Goal: Check status: Check status

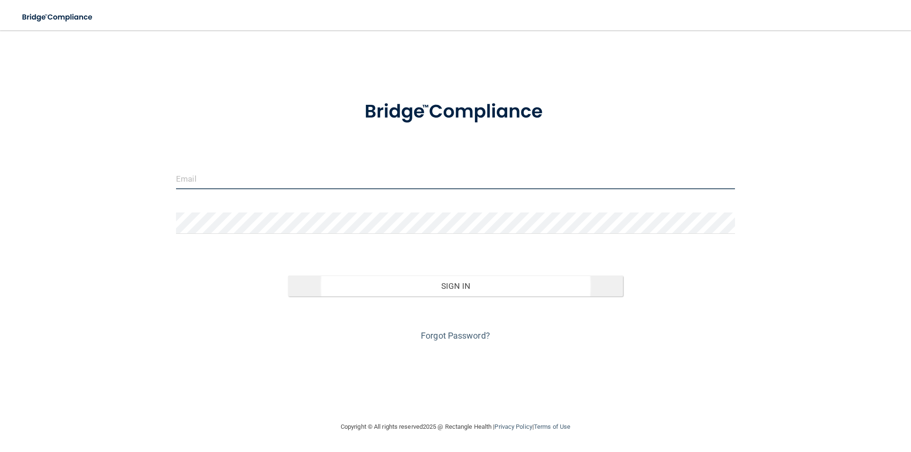
type input "[PERSON_NAME][EMAIL_ADDRESS][PERSON_NAME][DOMAIN_NAME]"
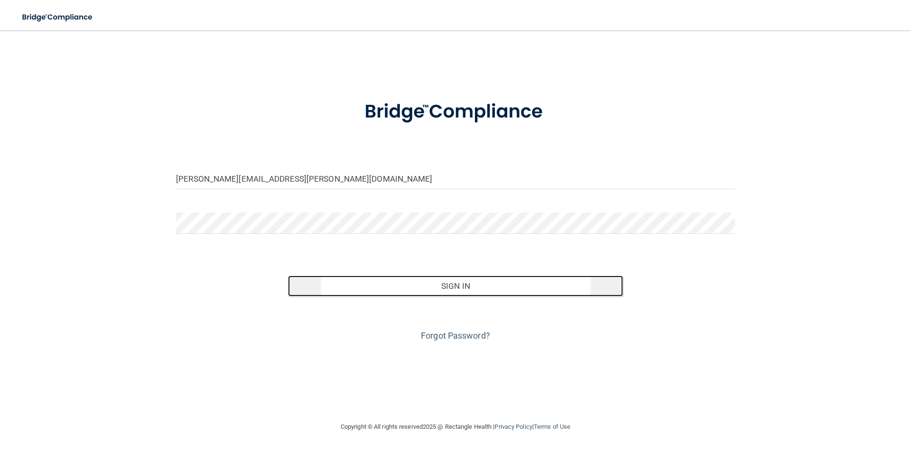
click at [485, 290] on button "Sign In" at bounding box center [456, 286] width 336 height 21
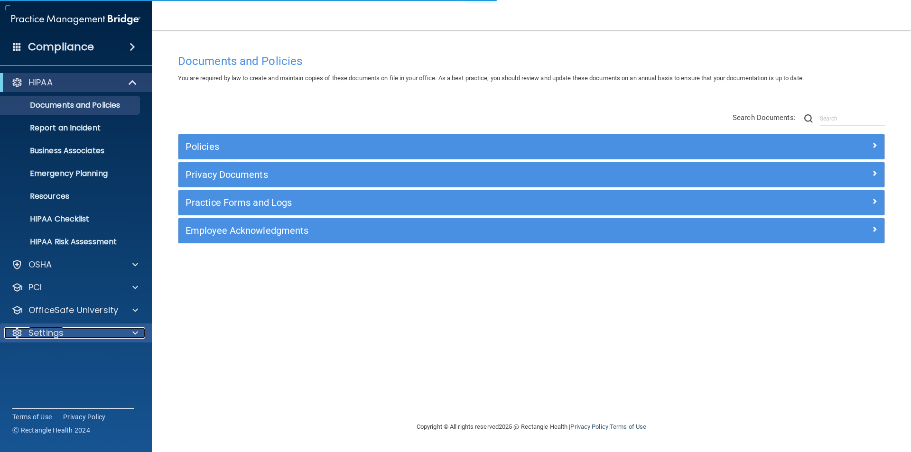
click at [73, 335] on div "Settings" at bounding box center [63, 332] width 118 height 11
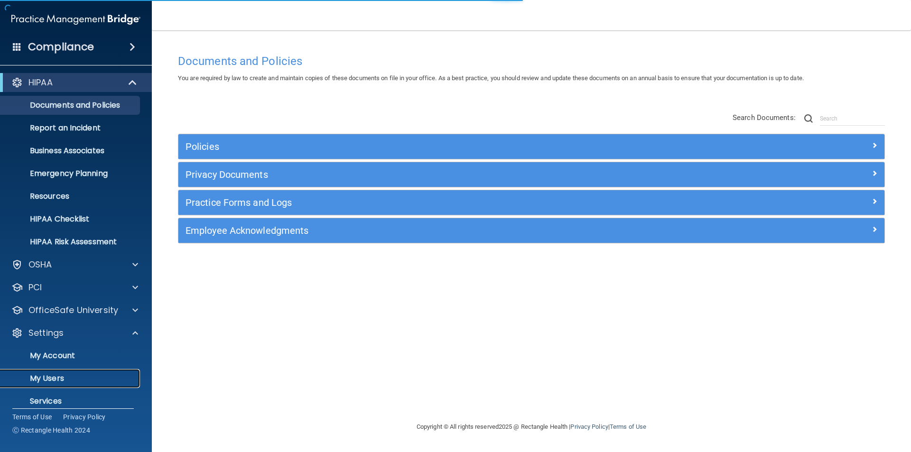
click at [61, 376] on p "My Users" at bounding box center [71, 378] width 130 height 9
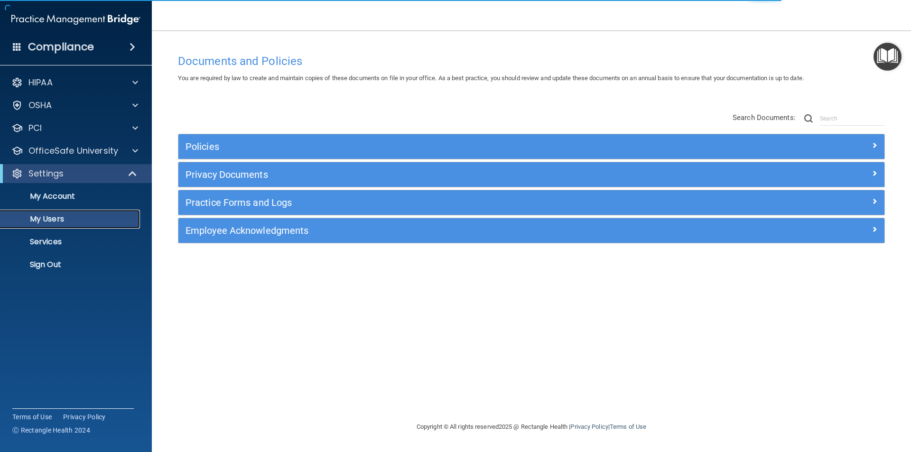
select select "20"
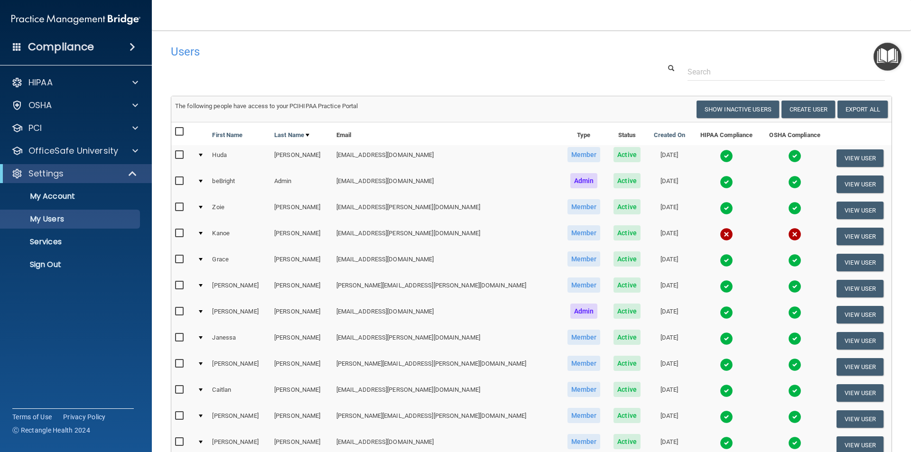
click at [336, 67] on div at bounding box center [532, 72] width 736 height 18
click at [338, 63] on div "Users" at bounding box center [378, 51] width 429 height 23
click at [227, 10] on nav "Toggle navigation [PERSON_NAME] [PERSON_NAME][EMAIL_ADDRESS][PERSON_NAME][DOMAI…" at bounding box center [531, 15] width 759 height 30
click at [230, 66] on div at bounding box center [532, 72] width 736 height 18
click at [720, 261] on img at bounding box center [726, 260] width 13 height 13
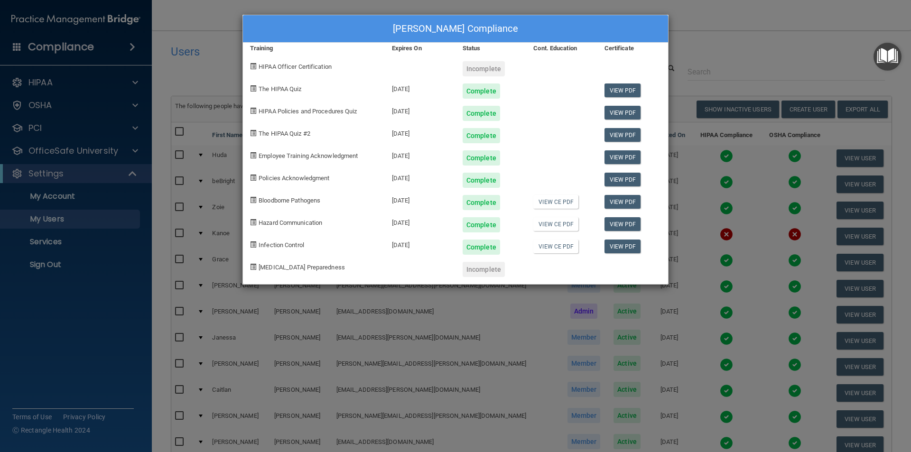
click at [755, 17] on div "[PERSON_NAME] Compliance Training Expires On Status Cont. Education Certificate…" at bounding box center [455, 226] width 911 height 452
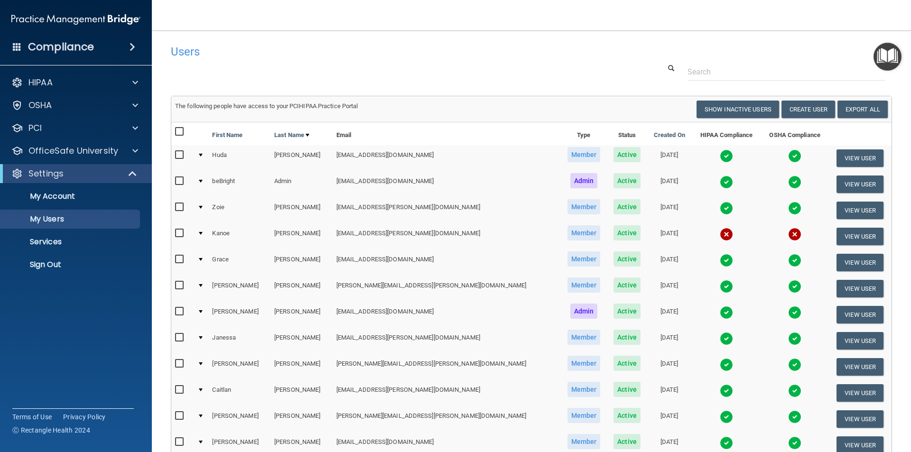
click at [480, 70] on div at bounding box center [532, 72] width 736 height 18
click at [414, 67] on div at bounding box center [532, 72] width 736 height 18
click at [475, 57] on h4 "Users" at bounding box center [378, 52] width 415 height 12
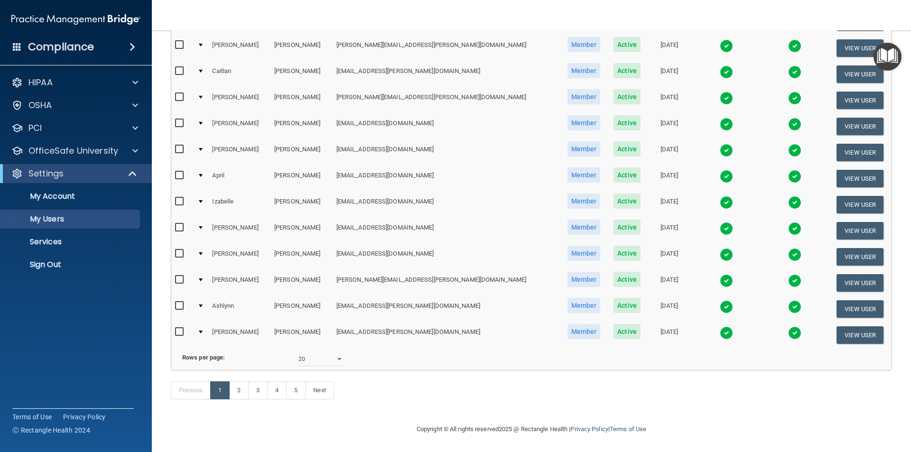
scroll to position [333, 0]
click at [245, 393] on link "2" at bounding box center [238, 391] width 19 height 18
select select "20"
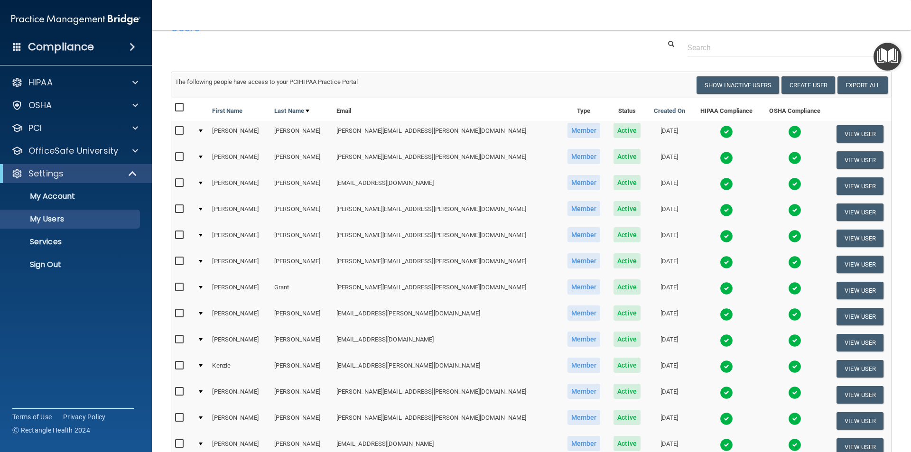
scroll to position [47, 0]
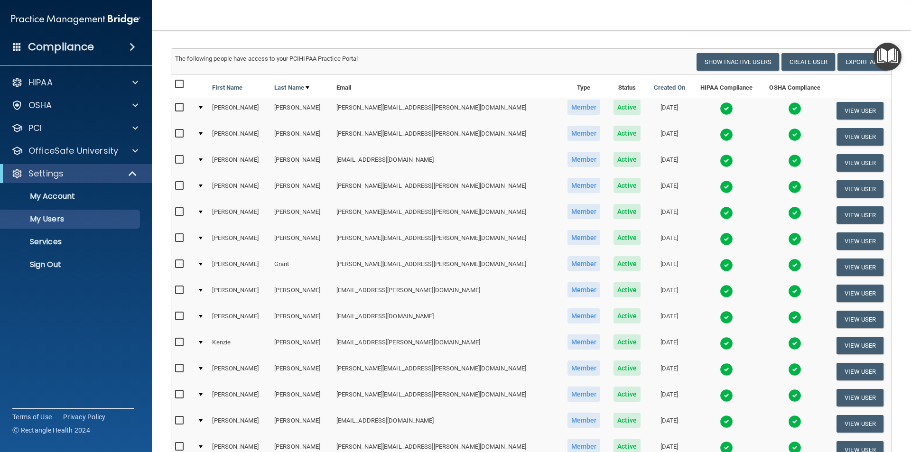
click at [720, 238] on img at bounding box center [726, 239] width 13 height 13
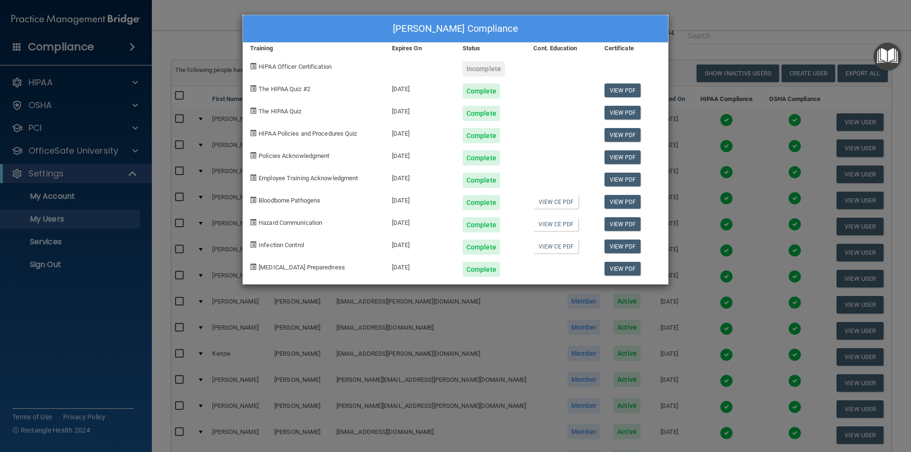
click at [711, 13] on div "[PERSON_NAME] Compliance Training Expires On Status Cont. Education Certificate…" at bounding box center [455, 226] width 911 height 452
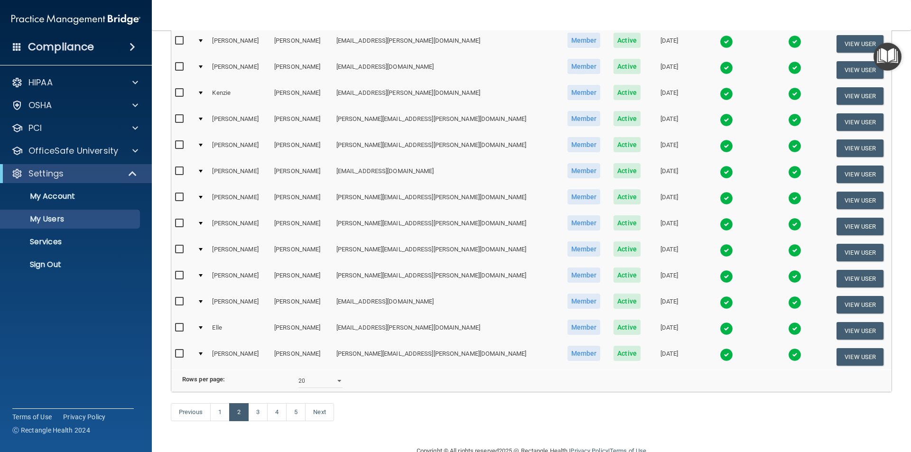
scroll to position [333, 0]
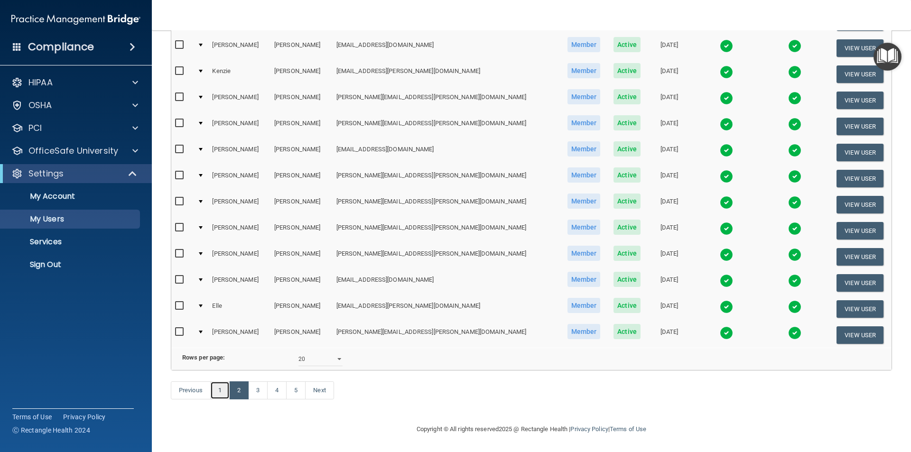
click at [221, 389] on link "1" at bounding box center [219, 391] width 19 height 18
select select "20"
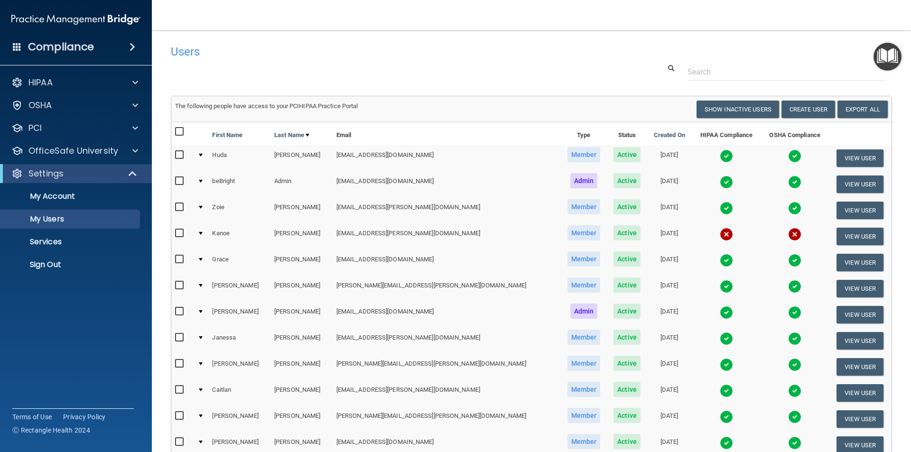
click at [720, 154] on img at bounding box center [726, 155] width 13 height 13
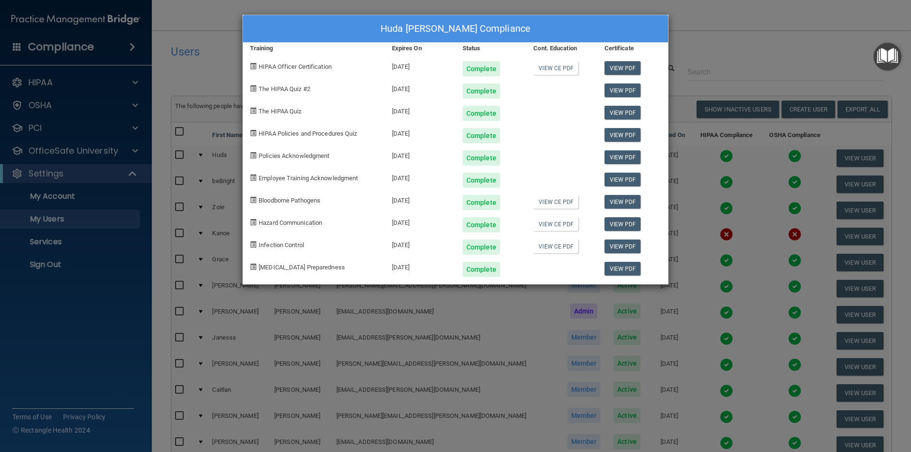
click at [728, 29] on div "Huda [PERSON_NAME] Compliance Training Expires On Status Cont. Education Certif…" at bounding box center [455, 226] width 911 height 452
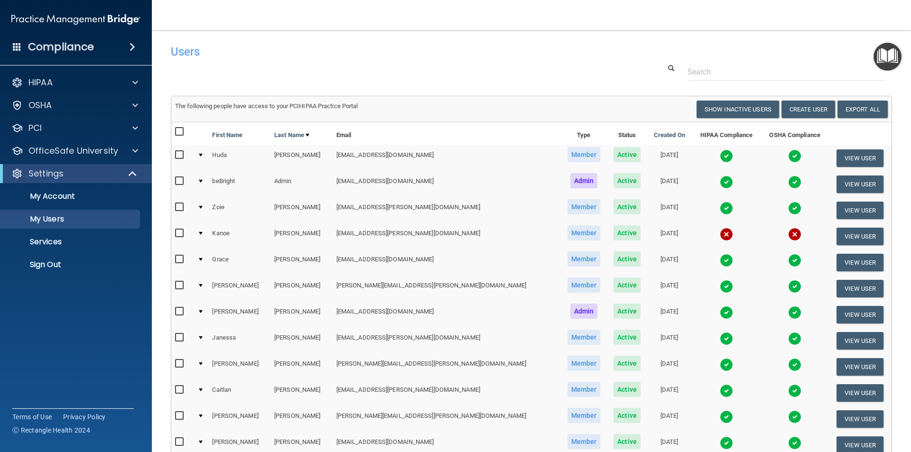
click at [337, 62] on div "Users" at bounding box center [378, 51] width 429 height 23
click at [227, 56] on h4 "Users" at bounding box center [378, 52] width 415 height 12
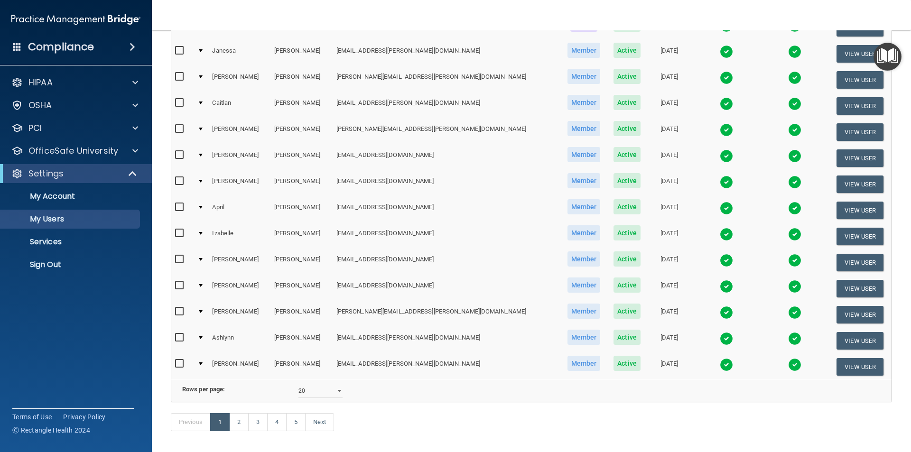
scroll to position [333, 0]
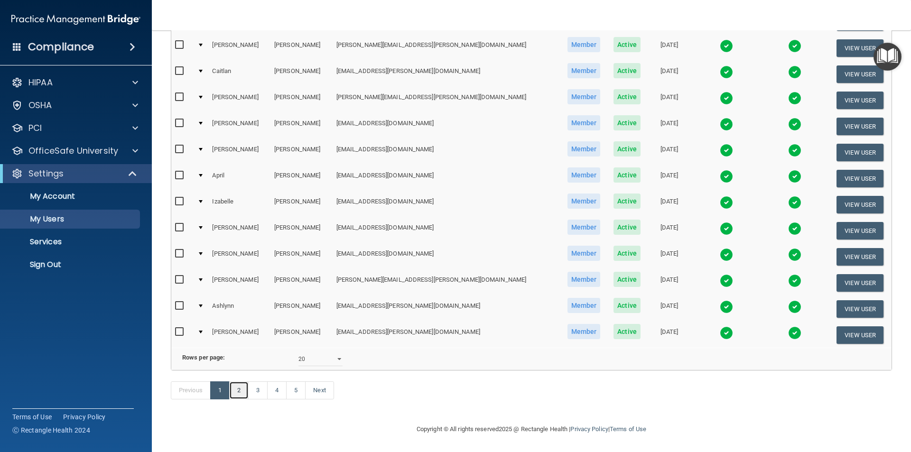
click at [243, 390] on link "2" at bounding box center [238, 391] width 19 height 18
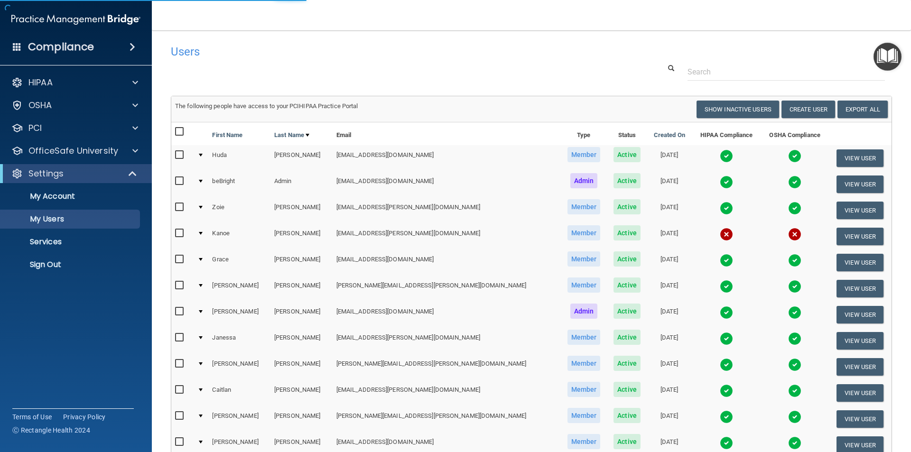
select select "20"
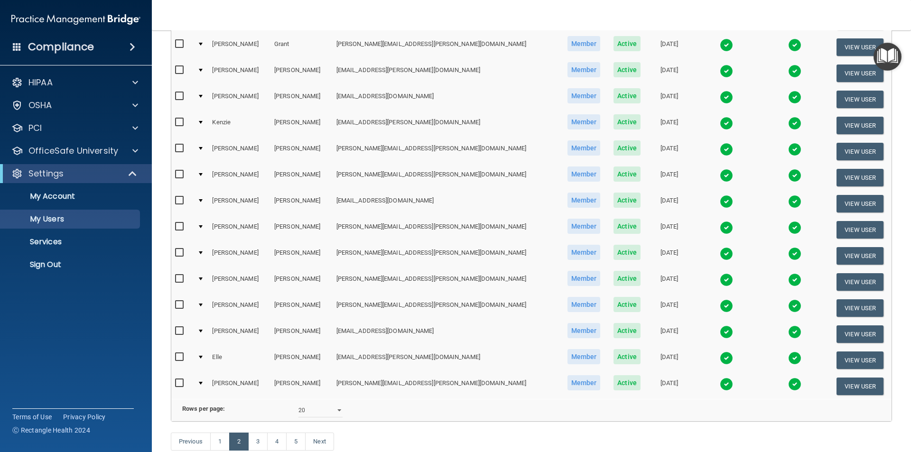
scroll to position [285, 0]
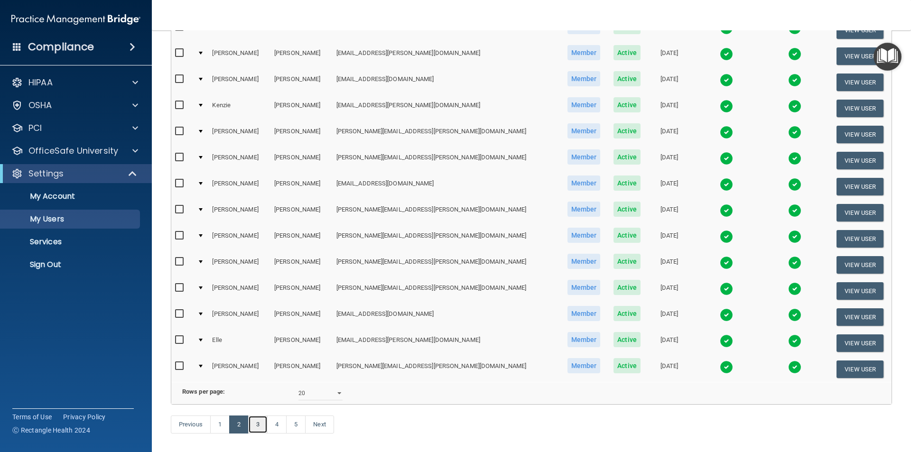
click at [256, 434] on link "3" at bounding box center [257, 425] width 19 height 18
select select "20"
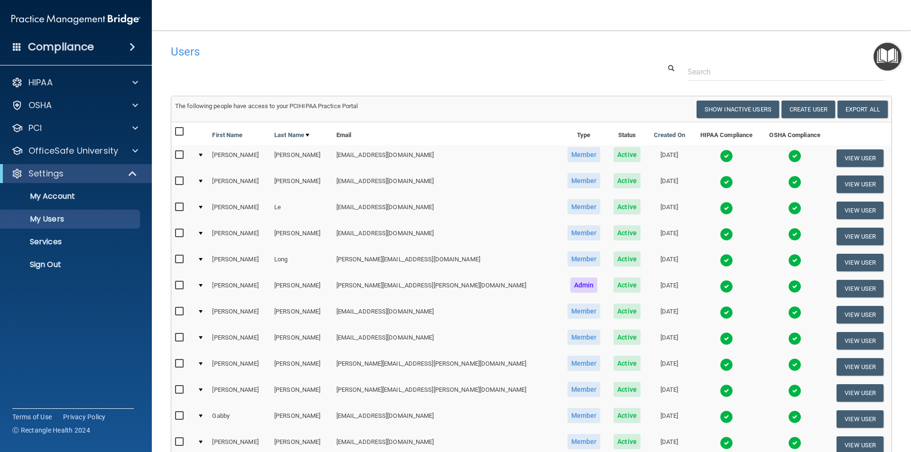
click at [720, 156] on img at bounding box center [726, 155] width 13 height 13
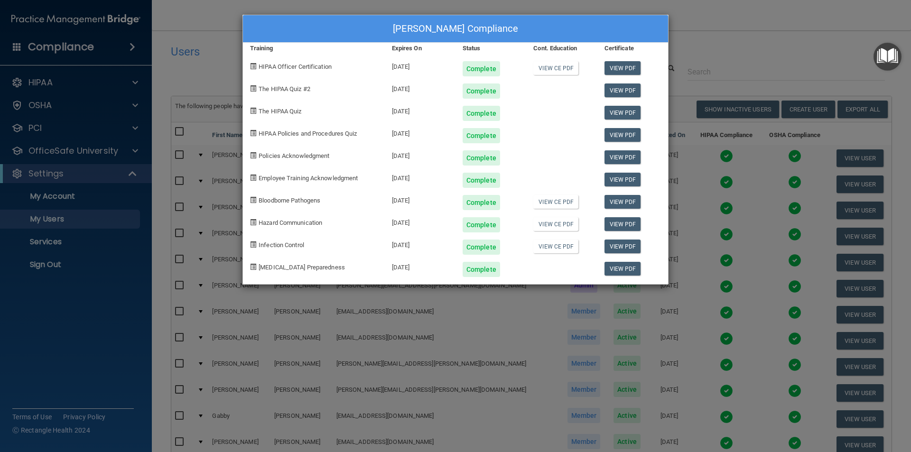
click at [769, 18] on div "[PERSON_NAME] Compliance Training Expires On Status Cont. Education Certificate…" at bounding box center [455, 226] width 911 height 452
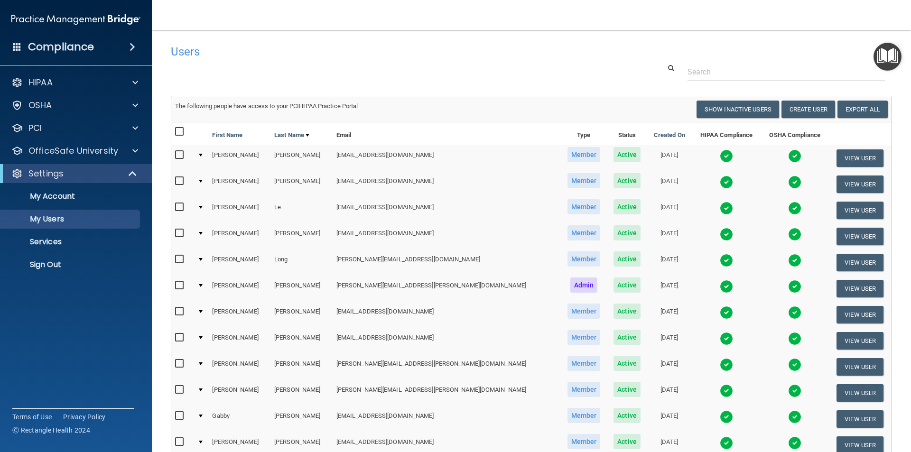
click at [720, 181] on img at bounding box center [726, 182] width 13 height 13
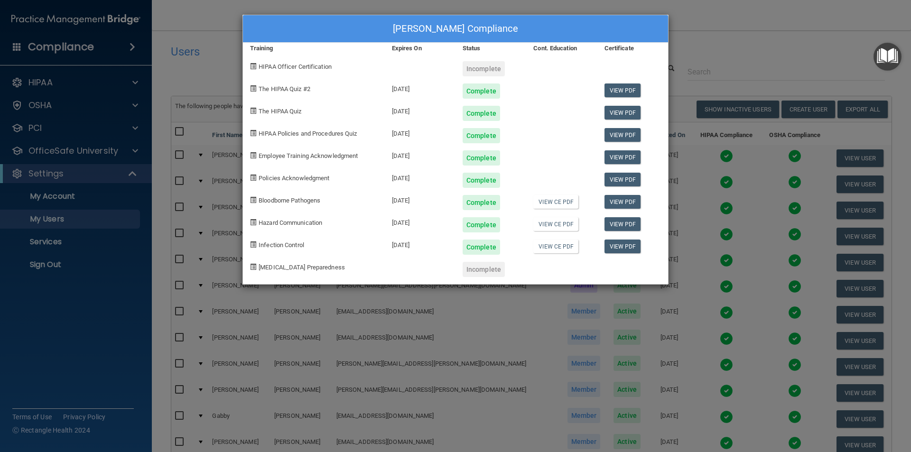
click at [711, 19] on div "[PERSON_NAME] Compliance Training Expires On Status Cont. Education Certificate…" at bounding box center [455, 226] width 911 height 452
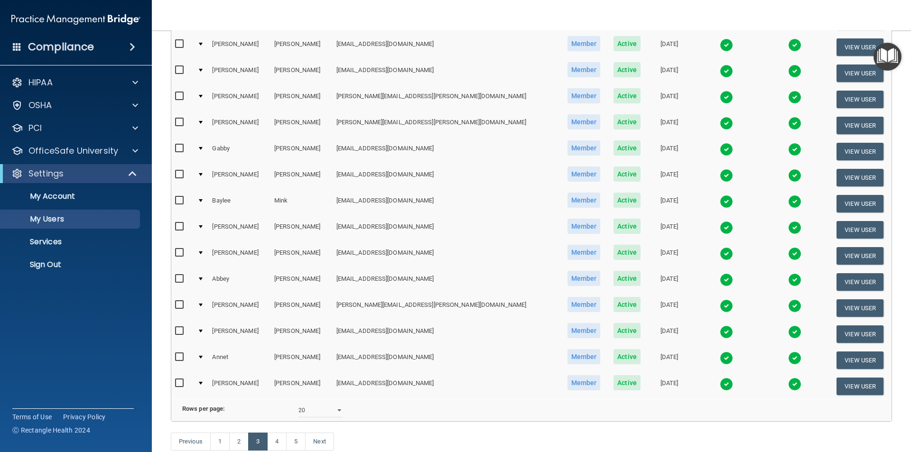
scroll to position [285, 0]
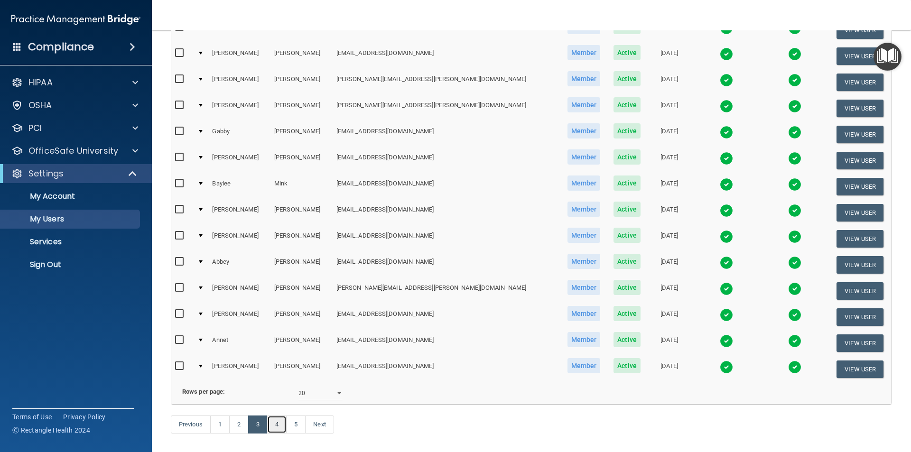
click at [271, 434] on link "4" at bounding box center [276, 425] width 19 height 18
select select "20"
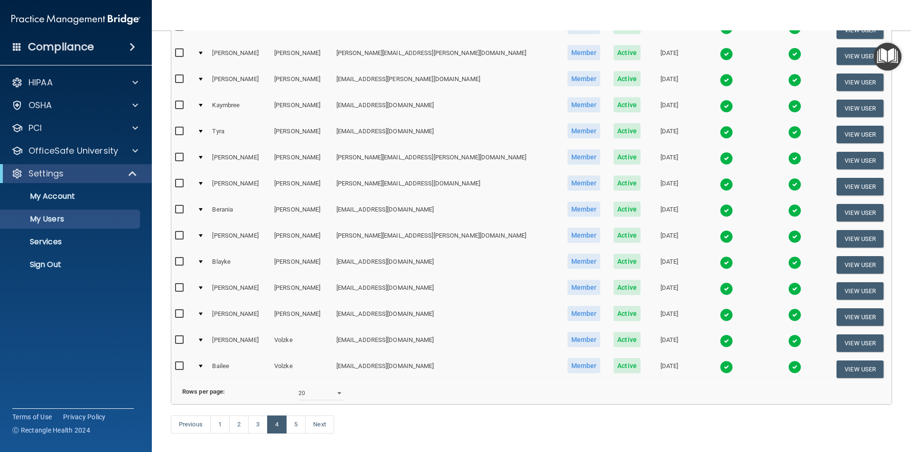
click at [720, 107] on img at bounding box center [726, 106] width 13 height 13
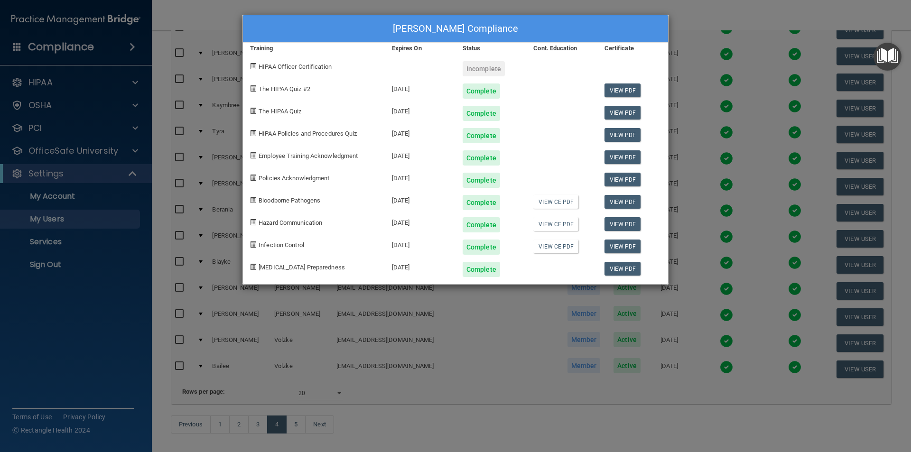
click at [702, 9] on div "[PERSON_NAME] Compliance Training Expires On Status Cont. Education Certificate…" at bounding box center [455, 226] width 911 height 452
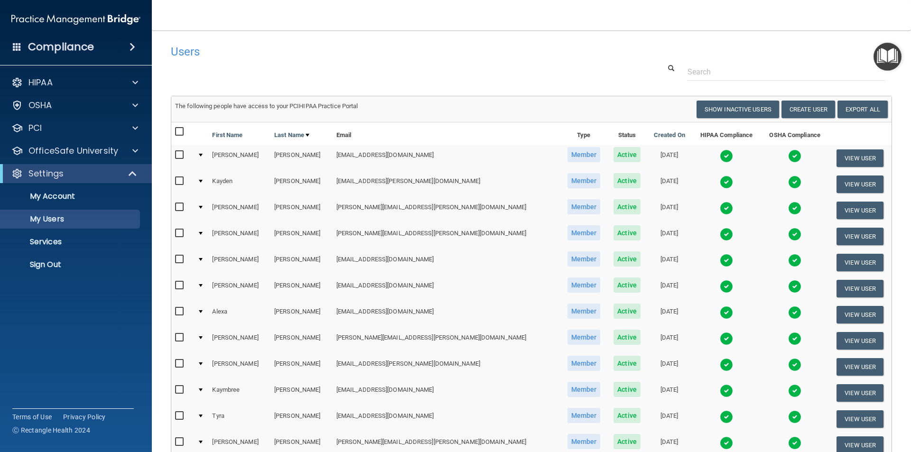
click at [720, 183] on img at bounding box center [726, 182] width 13 height 13
